Goal: Transaction & Acquisition: Purchase product/service

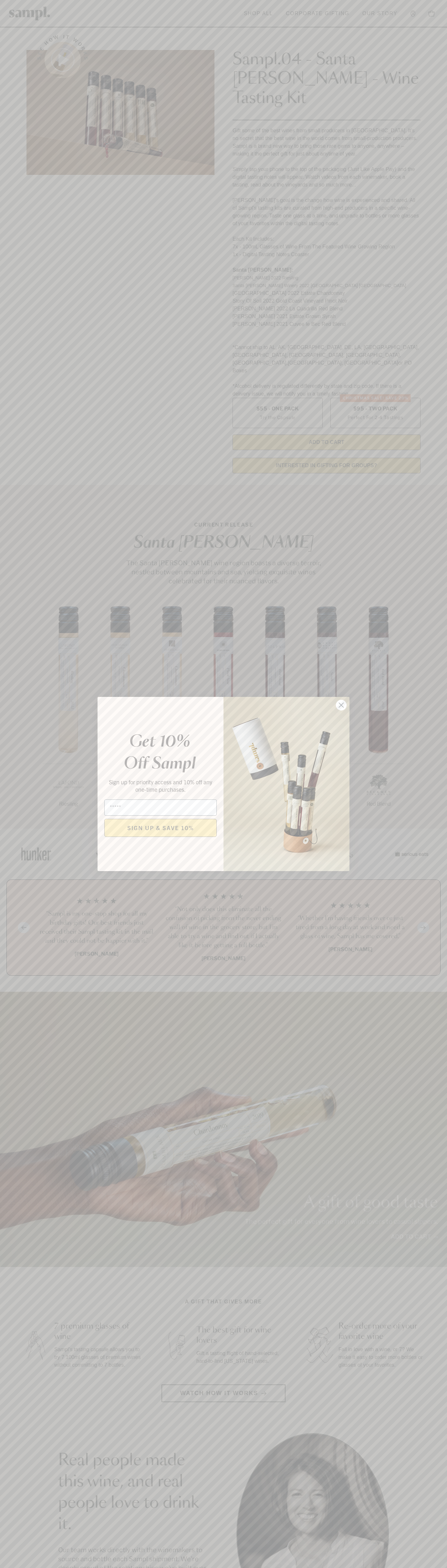
click at [341, 705] on icon "Close dialog" at bounding box center [341, 705] width 4 height 4
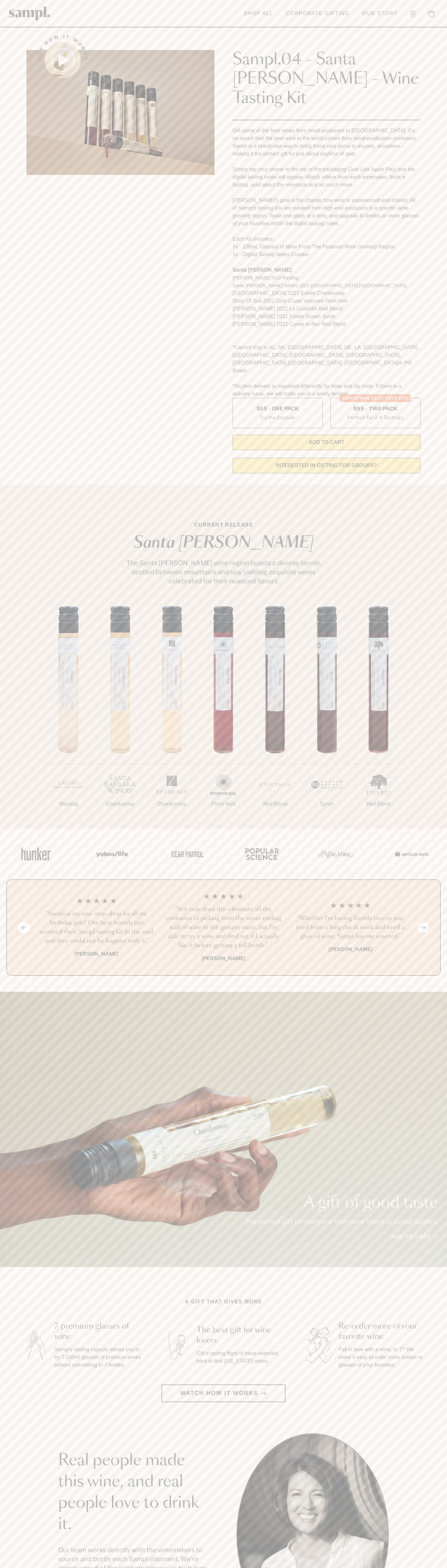
click at [272, 16] on link "Shop All" at bounding box center [258, 13] width 35 height 14
click at [433, 1006] on div "A gift of good taste The perfect gift for everyone from wine lovers to casual s…" at bounding box center [224, 1129] width 447 height 275
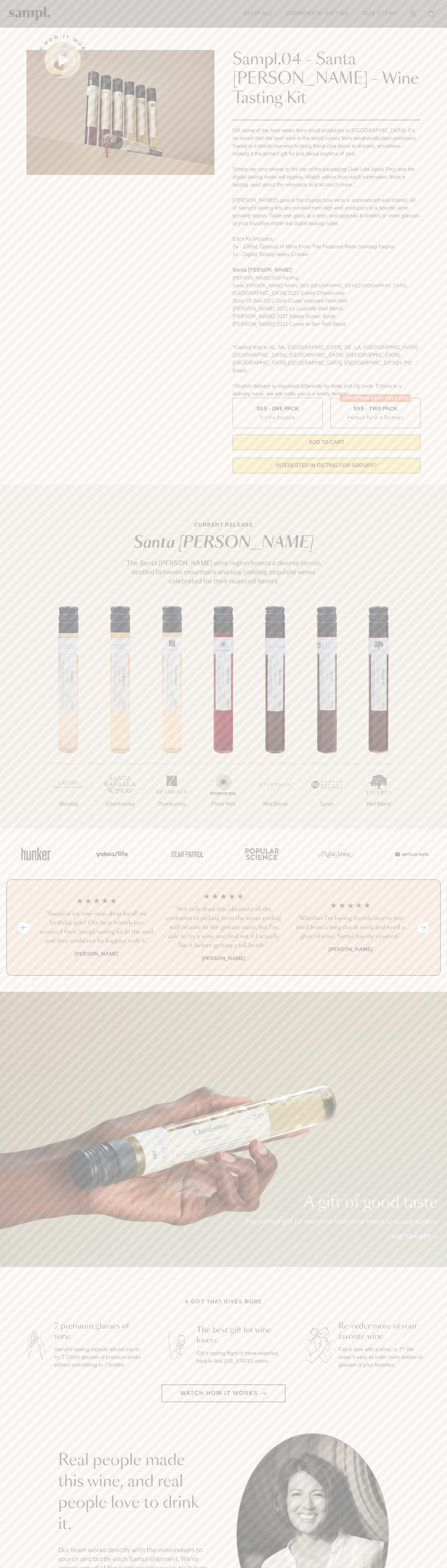
click at [12, 1567] on html "Skip to main content Toggle navigation menu Shop All Corporate Gifting Our Stor…" at bounding box center [224, 1304] width 447 height 2608
click at [0, 663] on div "1/7 Riesling 2/7 Chardonnay 3/7" at bounding box center [224, 717] width 447 height 222
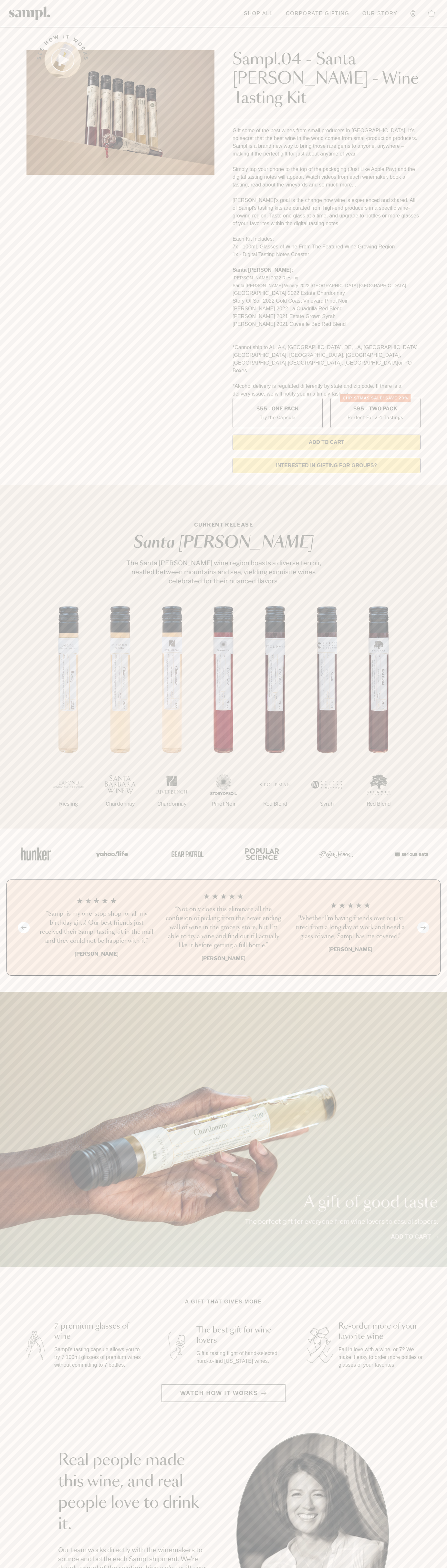
click at [375, 398] on label "Christmas SALE! Save 20% $95 - Two Pack Perfect For 2-4 Tastings" at bounding box center [375, 413] width 90 height 30
